Goal: Navigation & Orientation: Find specific page/section

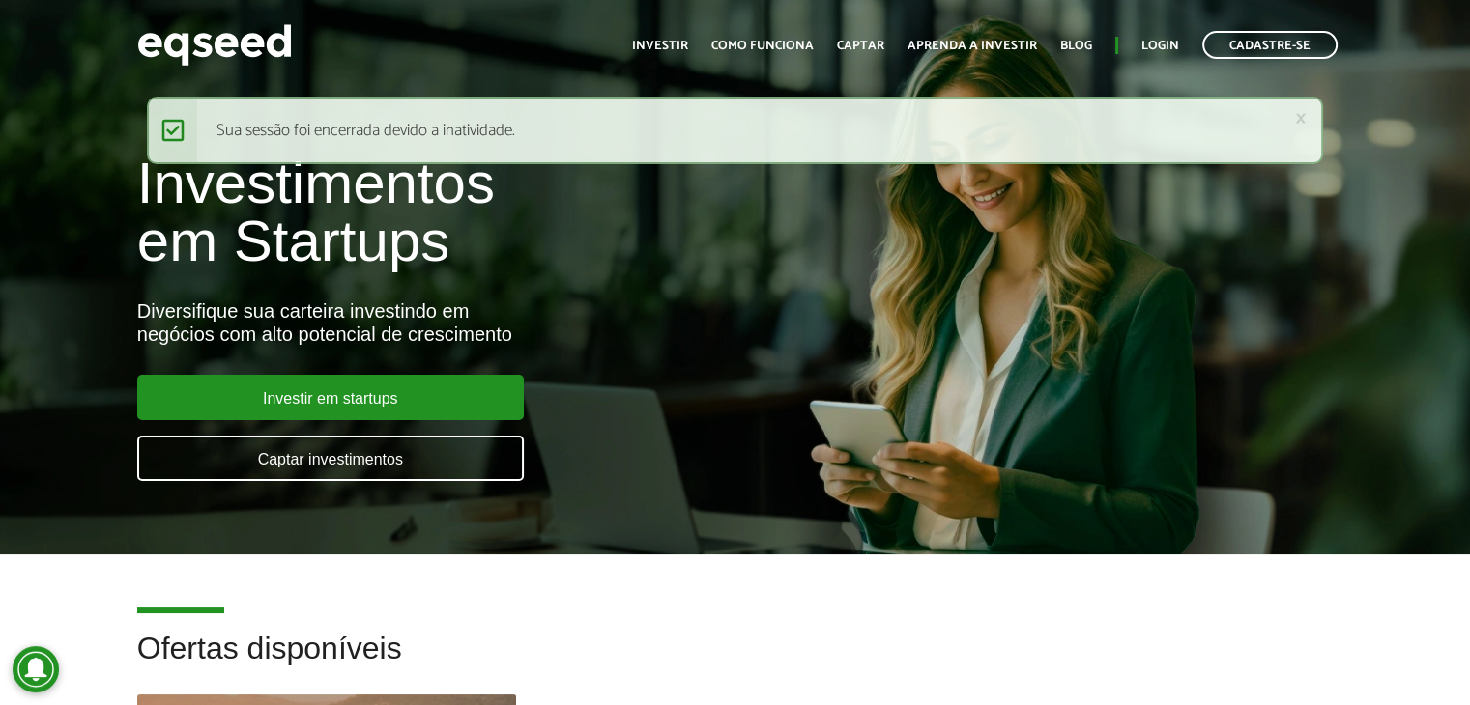
click at [1155, 24] on div "Toggle navigation Início Investir Como funciona Captar Aprenda a investir Blog …" at bounding box center [984, 44] width 725 height 51
click at [1149, 40] on link "Login" at bounding box center [1160, 46] width 38 height 13
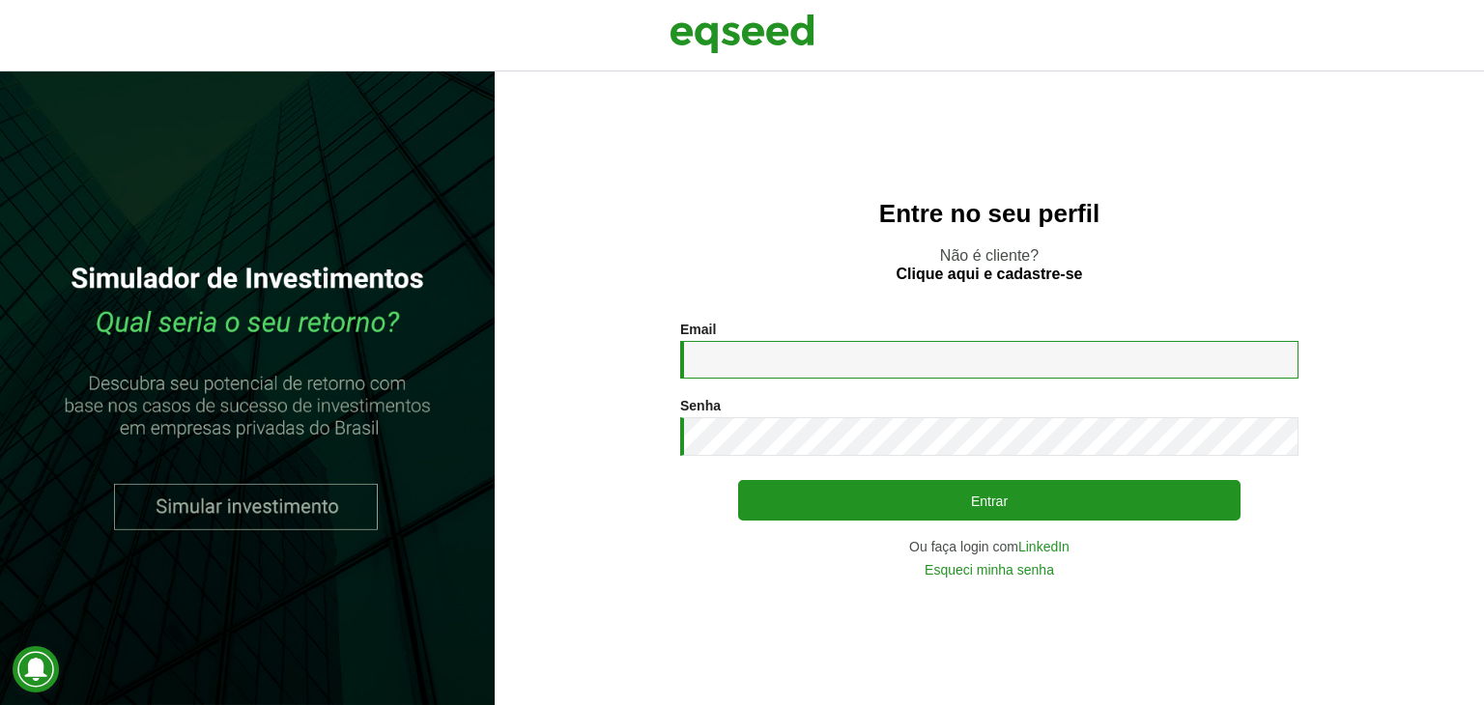
click at [907, 357] on input "Email *" at bounding box center [989, 360] width 618 height 38
type input "**********"
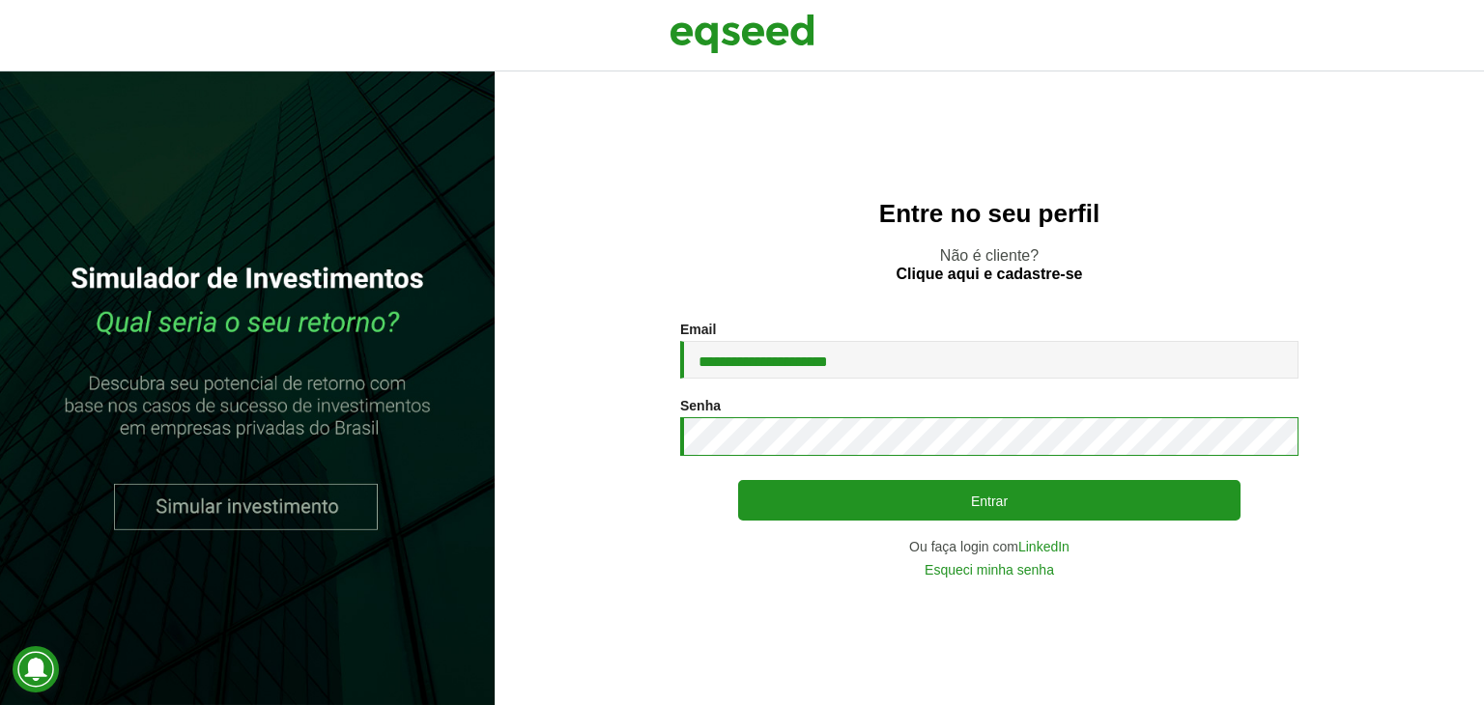
click at [738, 480] on button "Entrar" at bounding box center [989, 500] width 503 height 41
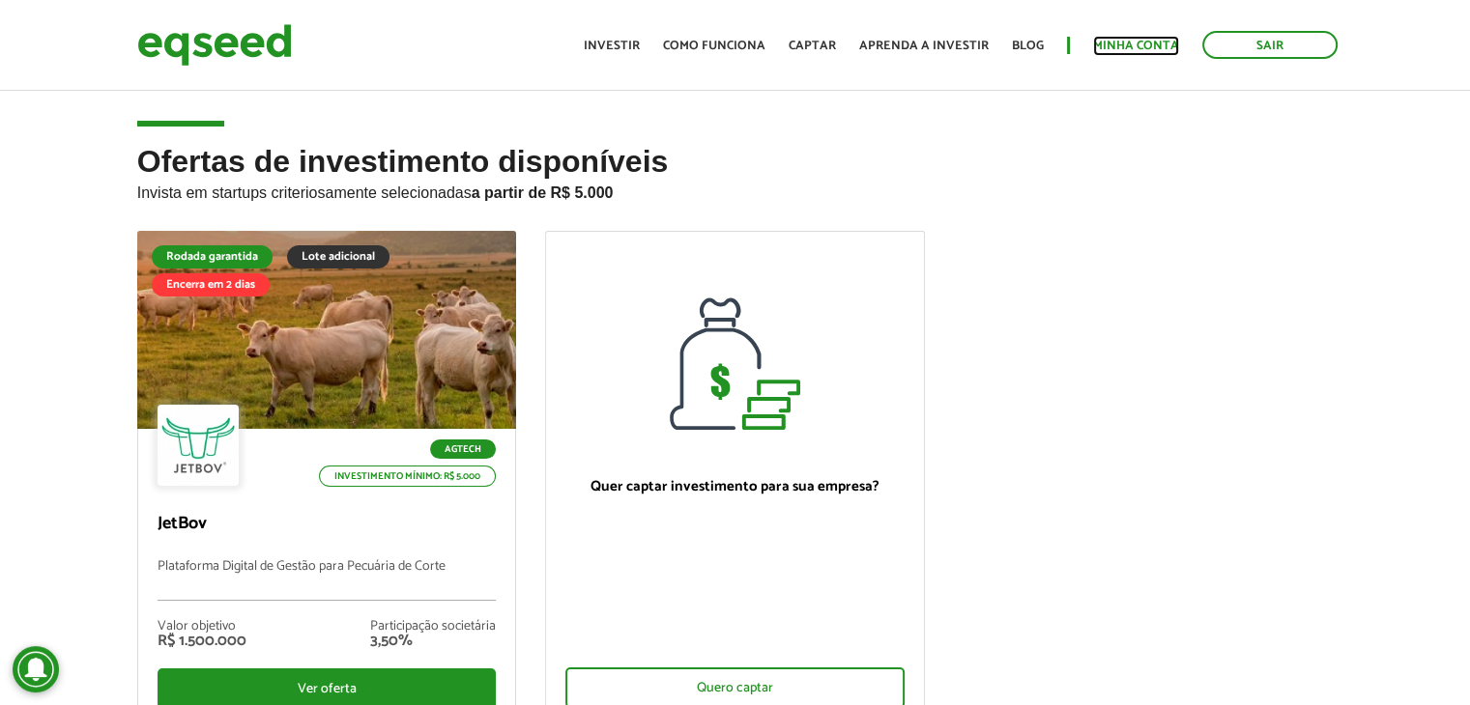
click at [1125, 45] on link "Minha conta" at bounding box center [1136, 46] width 86 height 13
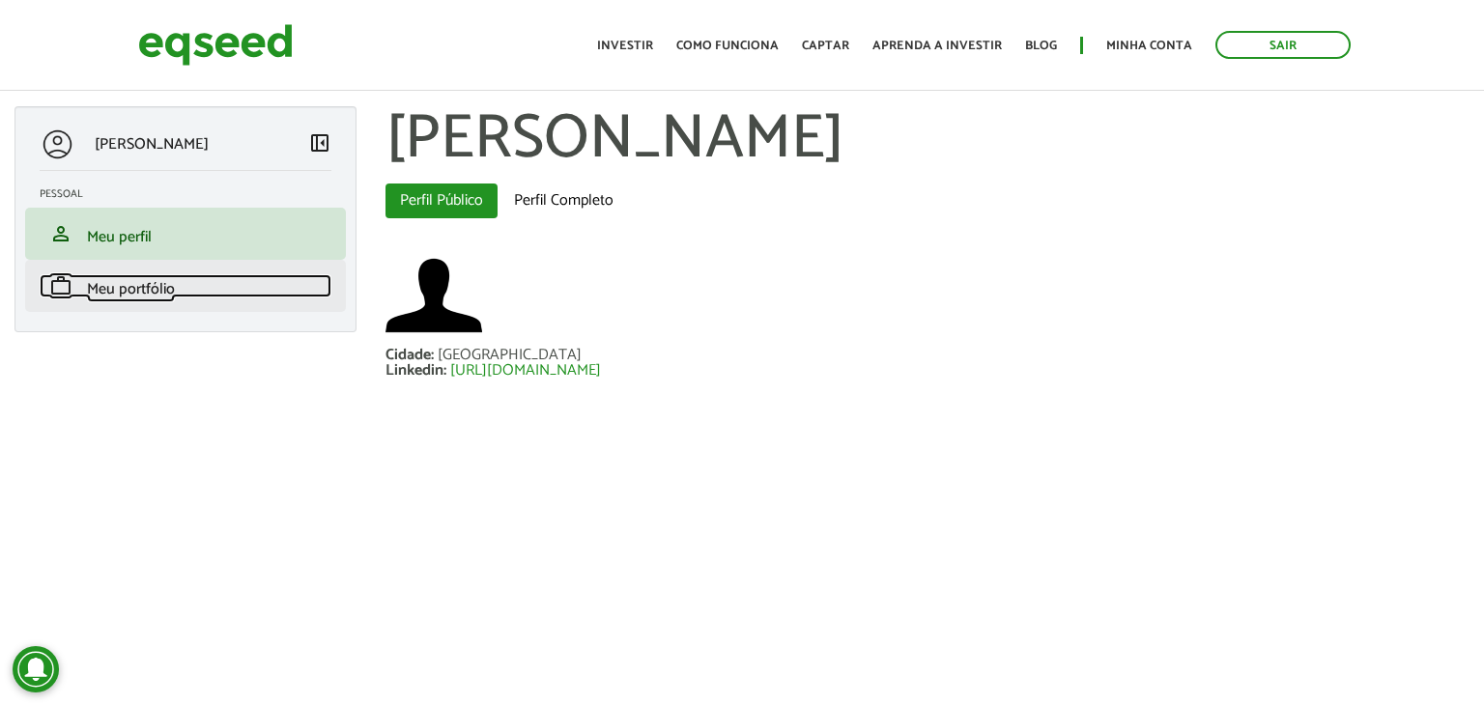
click at [195, 285] on link "work Meu portfólio" at bounding box center [186, 285] width 292 height 23
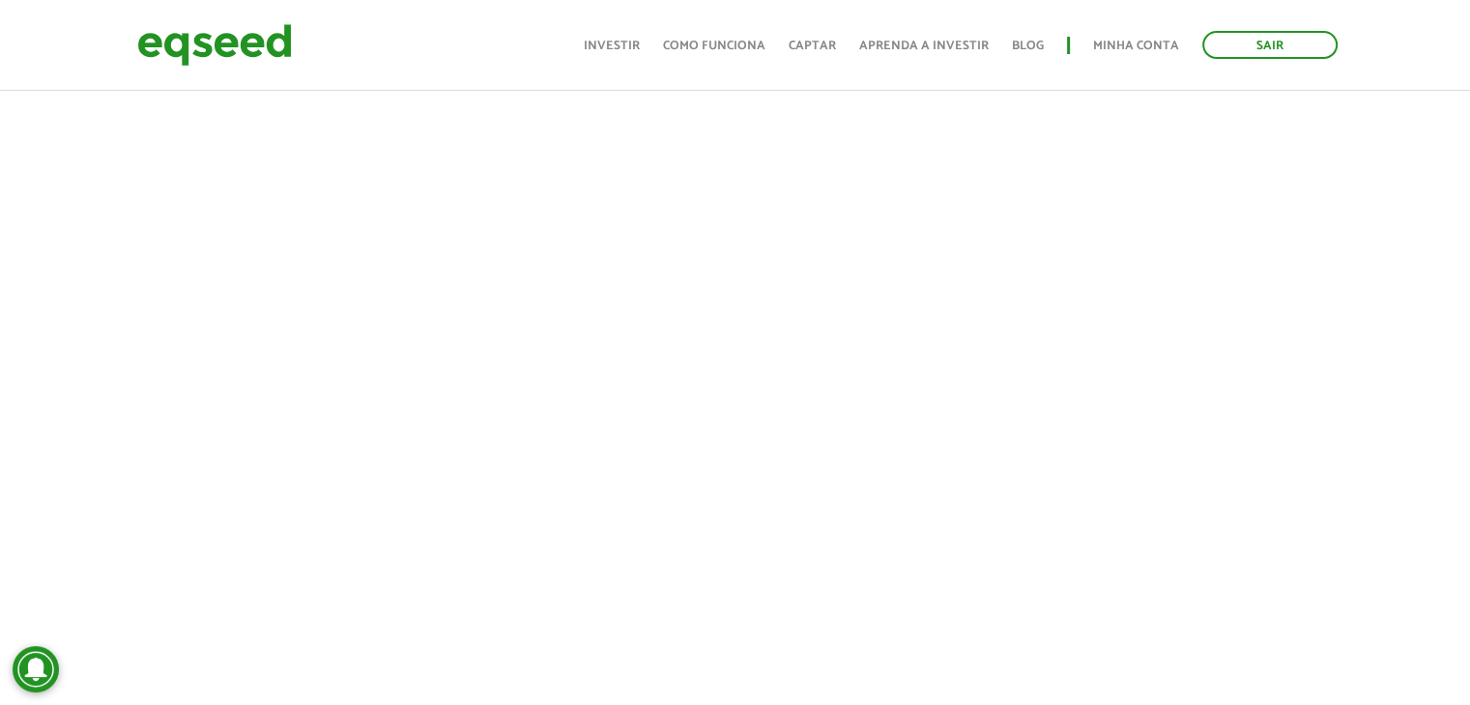
scroll to position [387, 0]
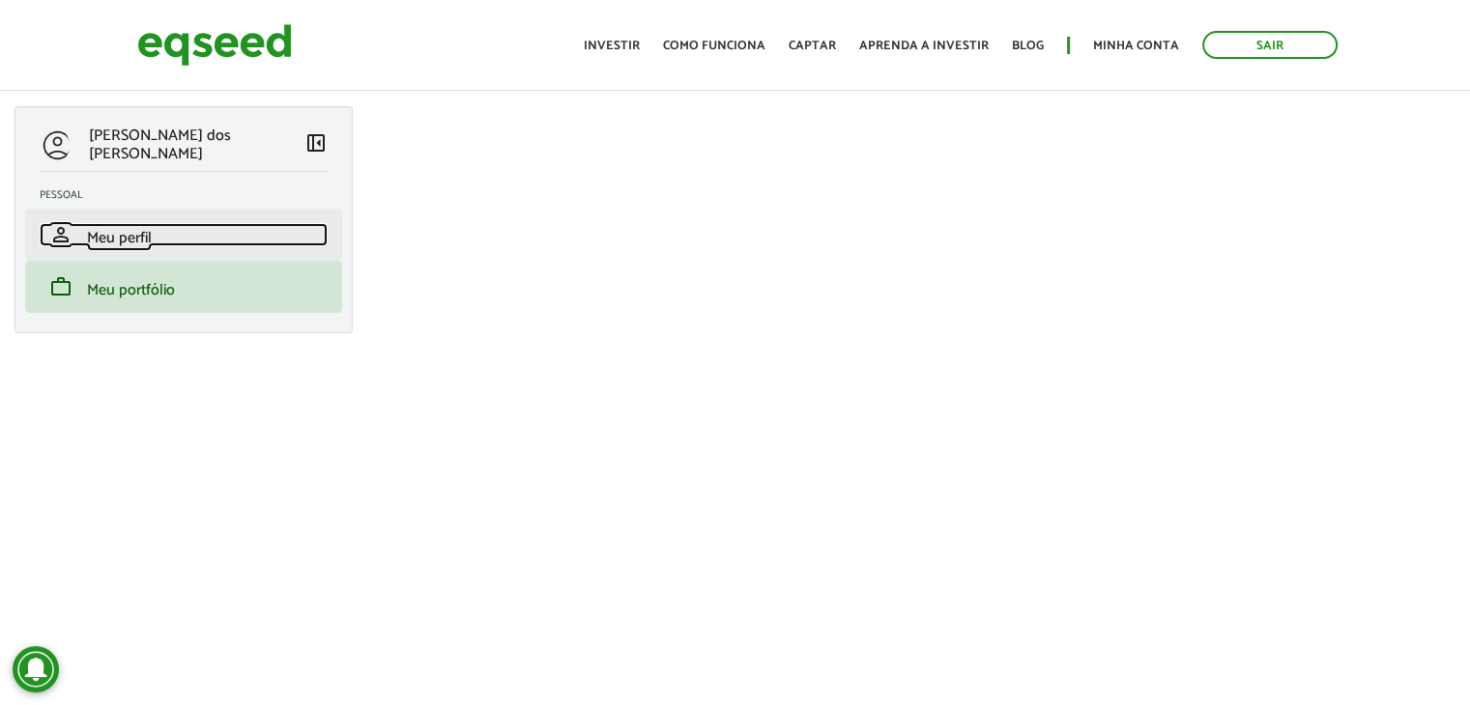
click at [170, 228] on link "person Meu perfil" at bounding box center [184, 234] width 288 height 23
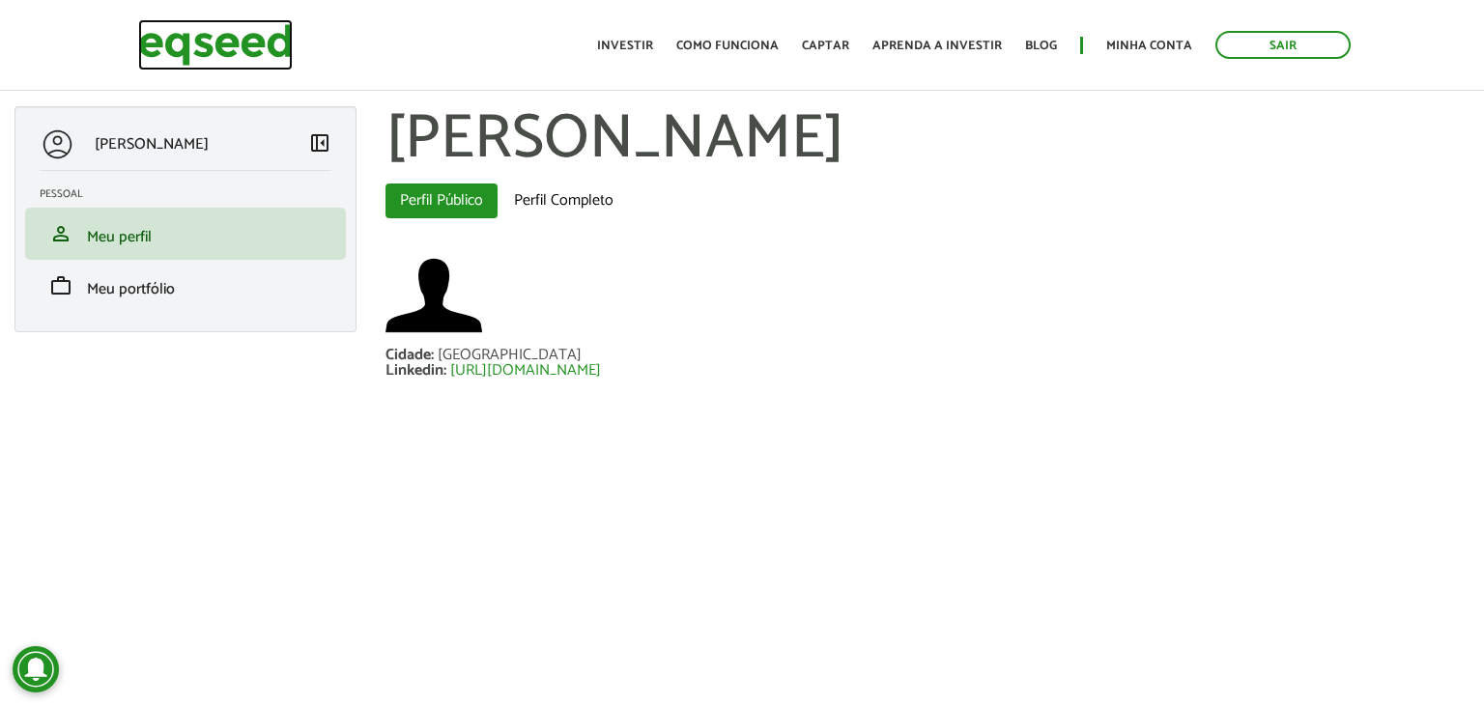
click at [189, 63] on img at bounding box center [215, 44] width 155 height 51
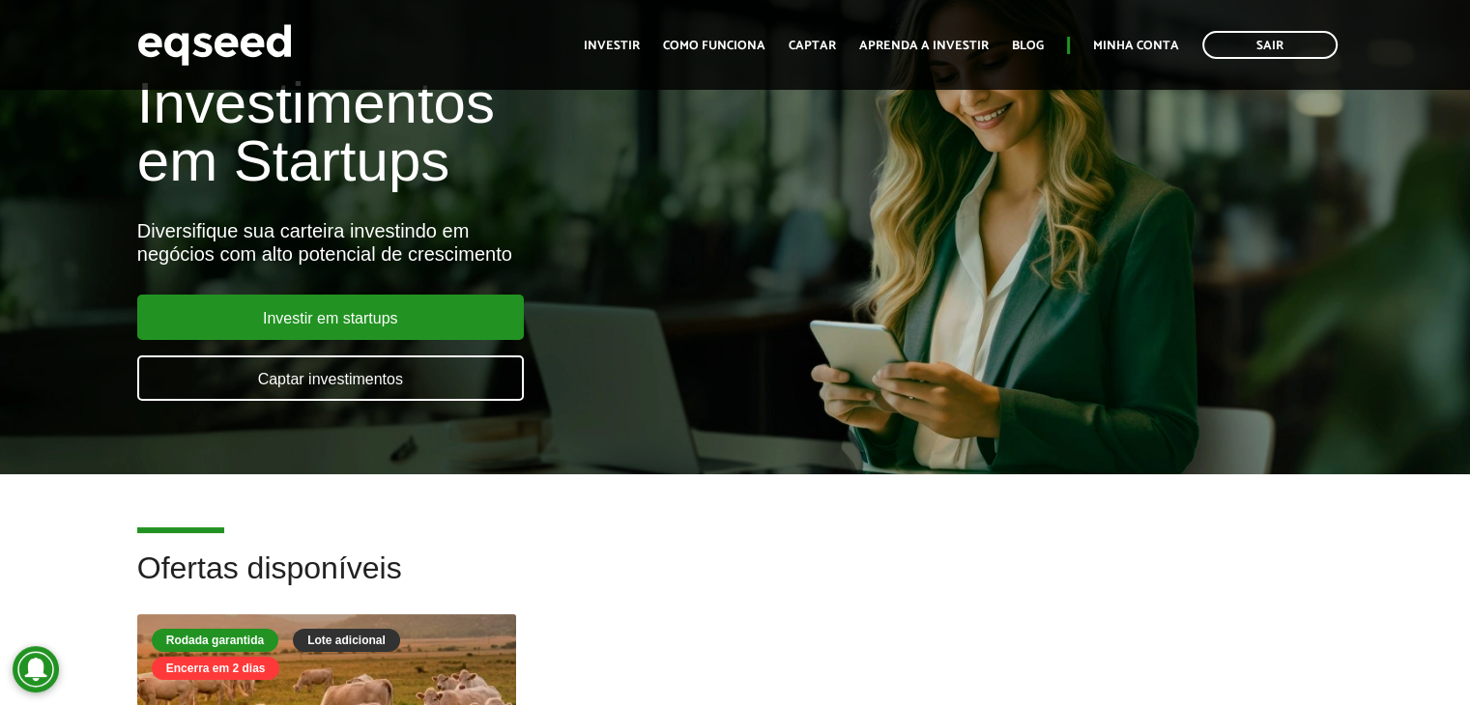
scroll to position [387, 0]
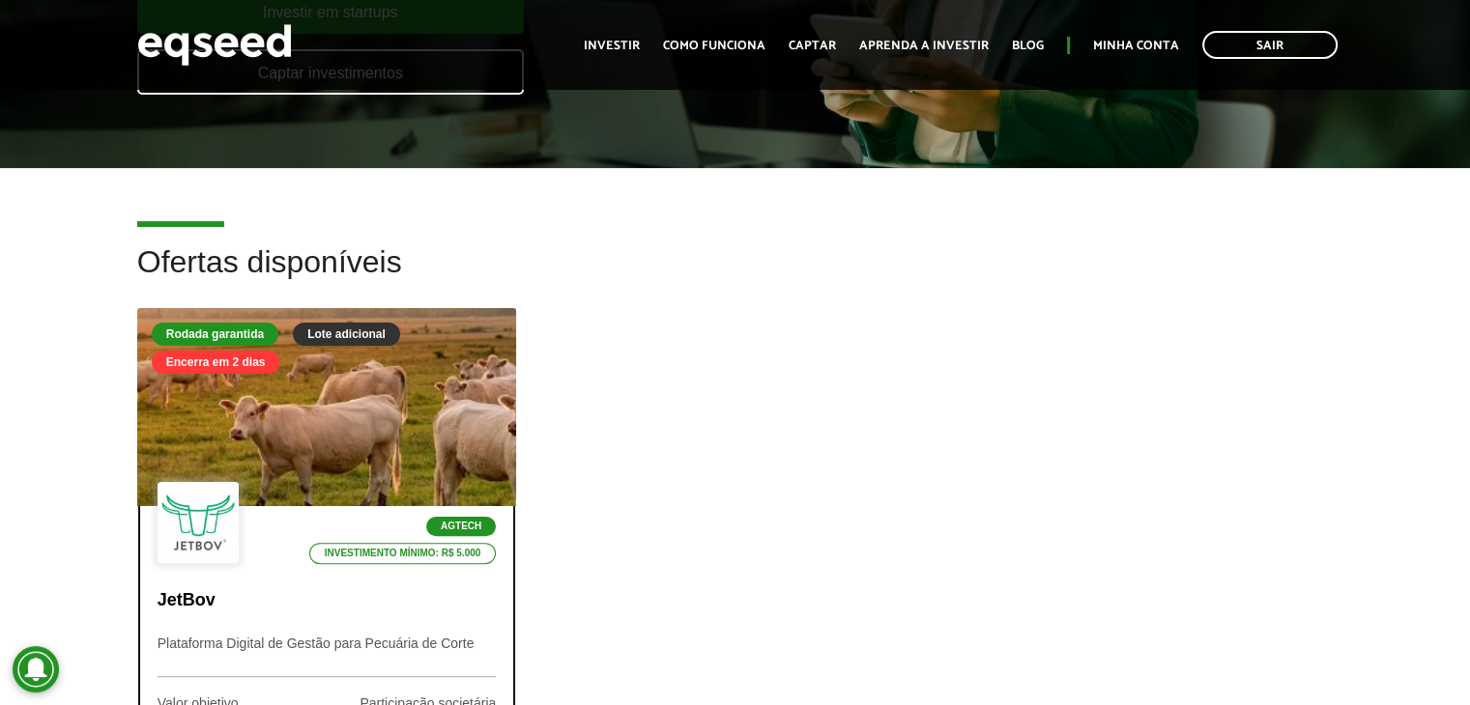
click at [353, 395] on div at bounding box center [326, 408] width 455 height 238
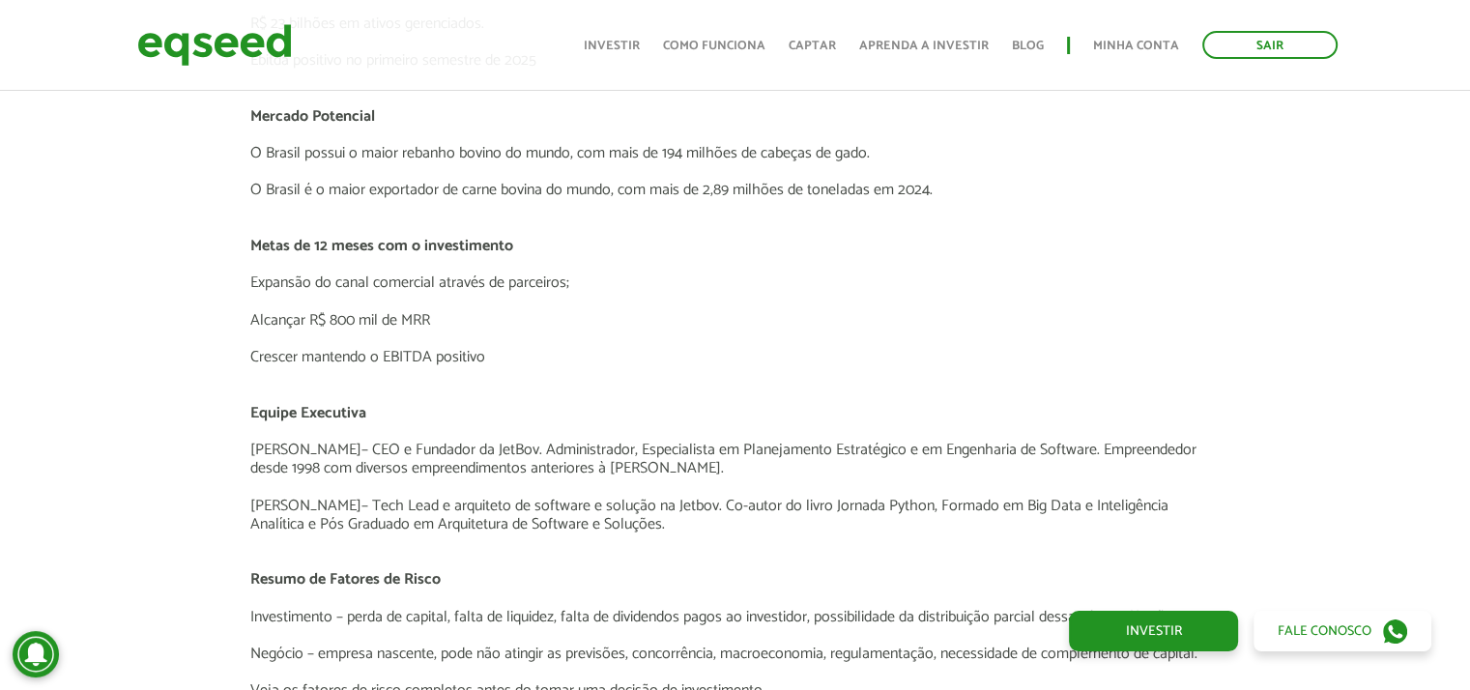
scroll to position [3866, 0]
